Goal: Information Seeking & Learning: Check status

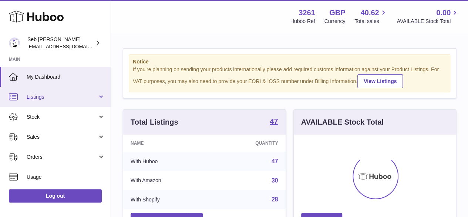
scroll to position [115, 162]
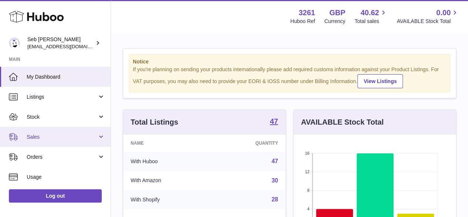
click at [42, 135] on span "Sales" at bounding box center [62, 136] width 71 height 7
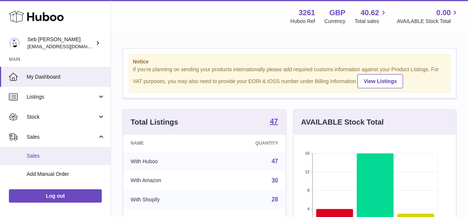
click at [39, 154] on span "Sales" at bounding box center [66, 155] width 78 height 7
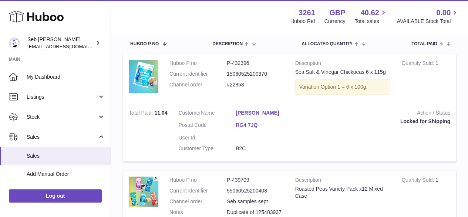
scroll to position [74, 0]
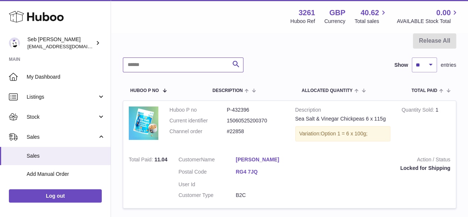
click at [162, 61] on input "text" at bounding box center [183, 64] width 121 height 15
drag, startPoint x: 173, startPoint y: 70, endPoint x: 175, endPoint y: 65, distance: 6.1
click at [175, 65] on input "text" at bounding box center [183, 64] width 121 height 15
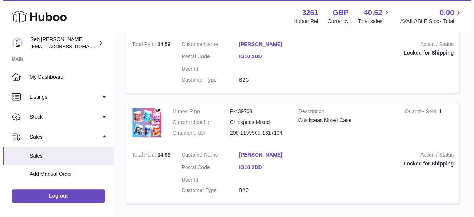
scroll to position [199, 0]
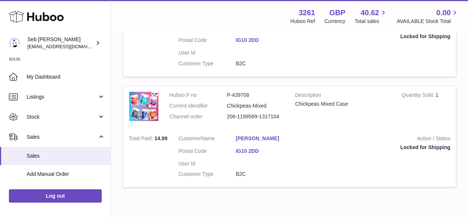
type input "**********"
click at [258, 138] on link "[PERSON_NAME]" at bounding box center [264, 138] width 57 height 7
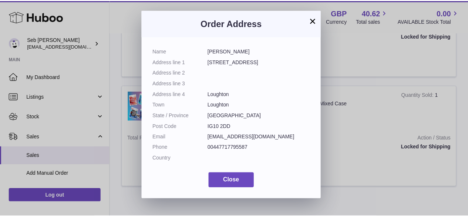
scroll to position [0, 0]
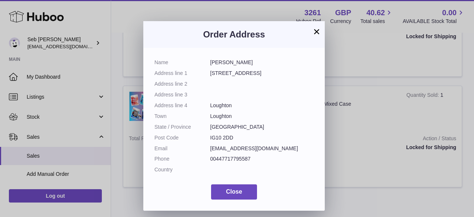
click at [316, 33] on button "×" at bounding box center [316, 31] width 9 height 9
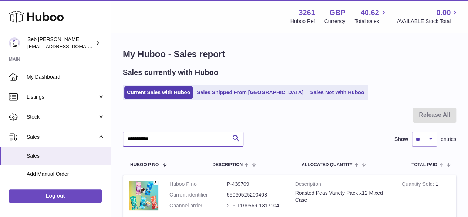
drag, startPoint x: 127, startPoint y: 138, endPoint x: 167, endPoint y: 140, distance: 39.3
click at [167, 140] on input "**********" at bounding box center [183, 138] width 121 height 15
